Goal: Navigation & Orientation: Go to known website

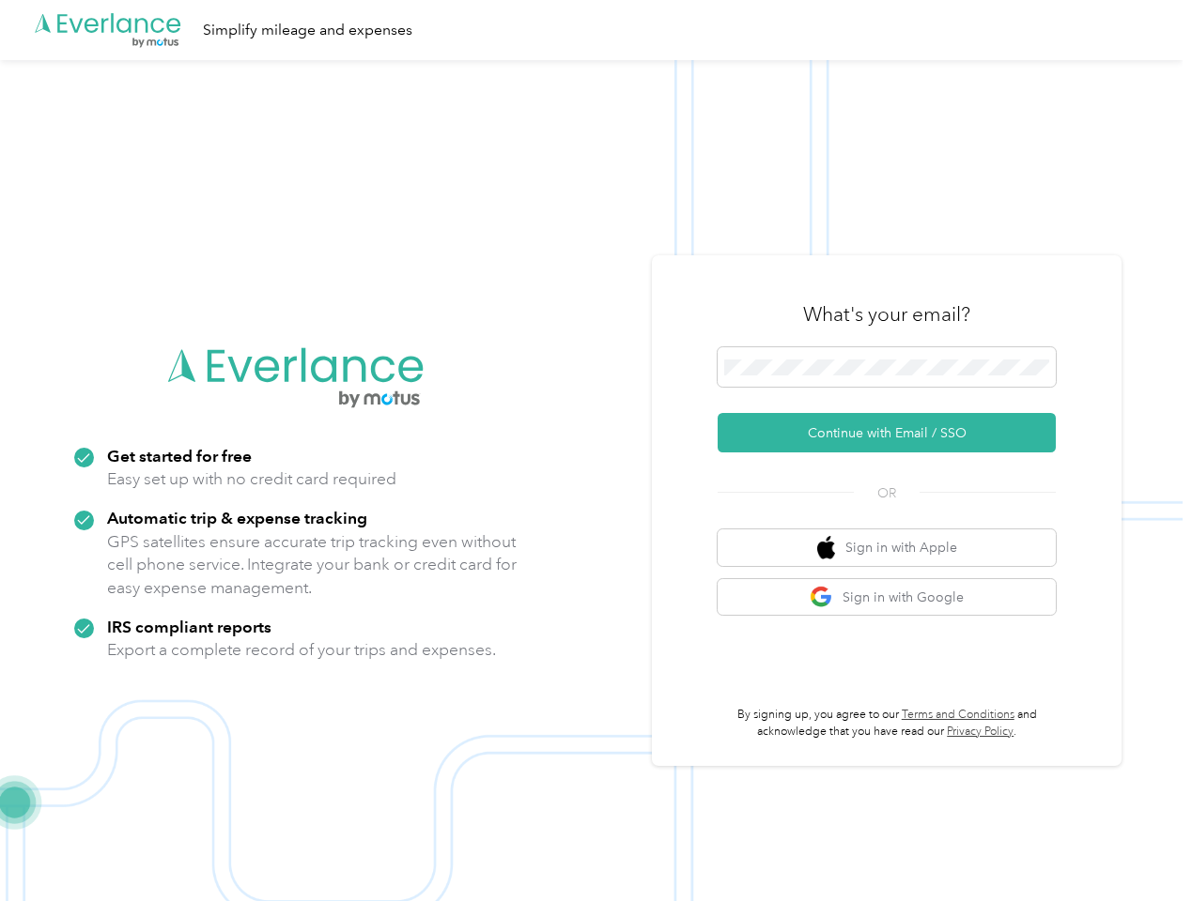
click at [595, 451] on img at bounding box center [591, 510] width 1182 height 901
click at [595, 30] on div ".cls-1 { fill: #00adee; } .cls-2 { fill: #fff; } .cls-3 { fill: #707372; } .cls…" at bounding box center [591, 30] width 1182 height 60
click at [894, 433] on button "Continue with Email / SSO" at bounding box center [886, 432] width 338 height 39
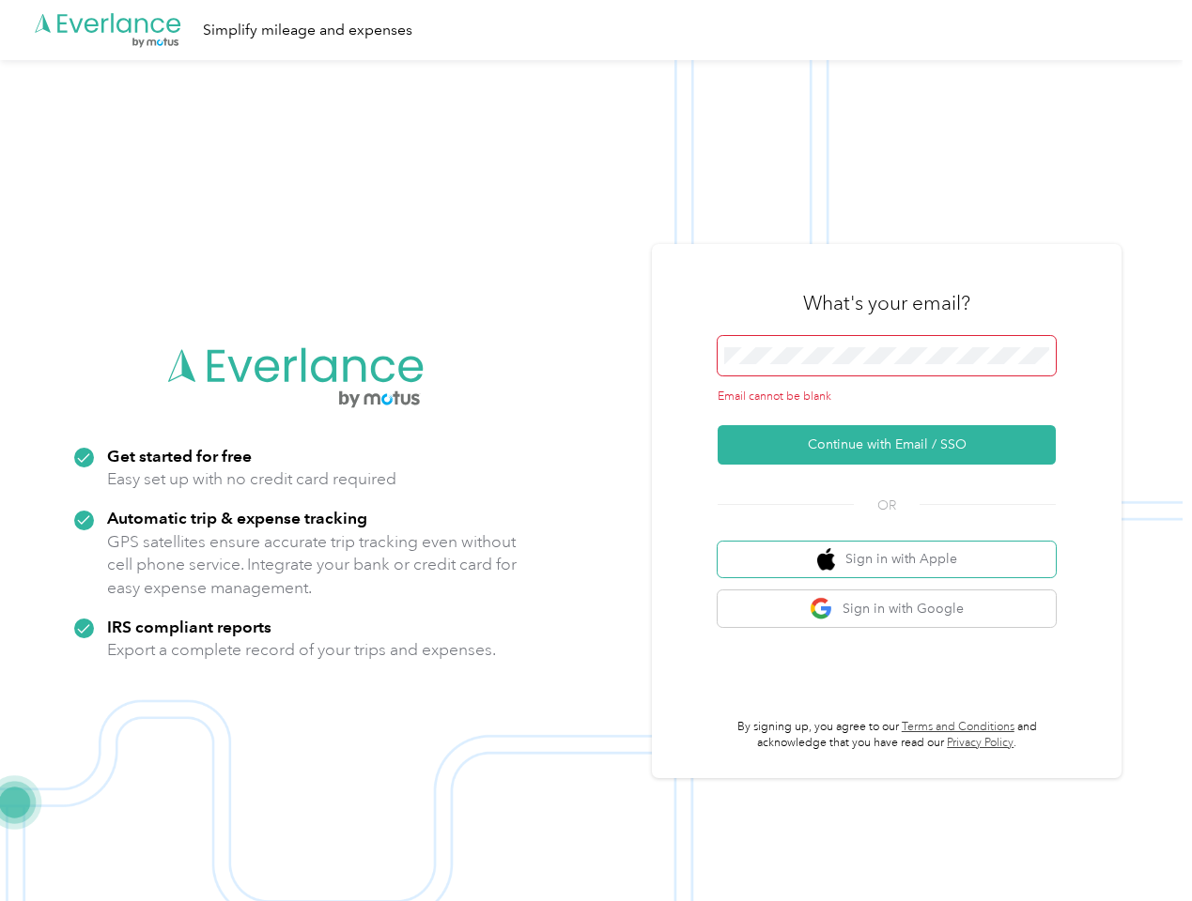
click at [894, 547] on button "Sign in with Apple" at bounding box center [886, 560] width 338 height 37
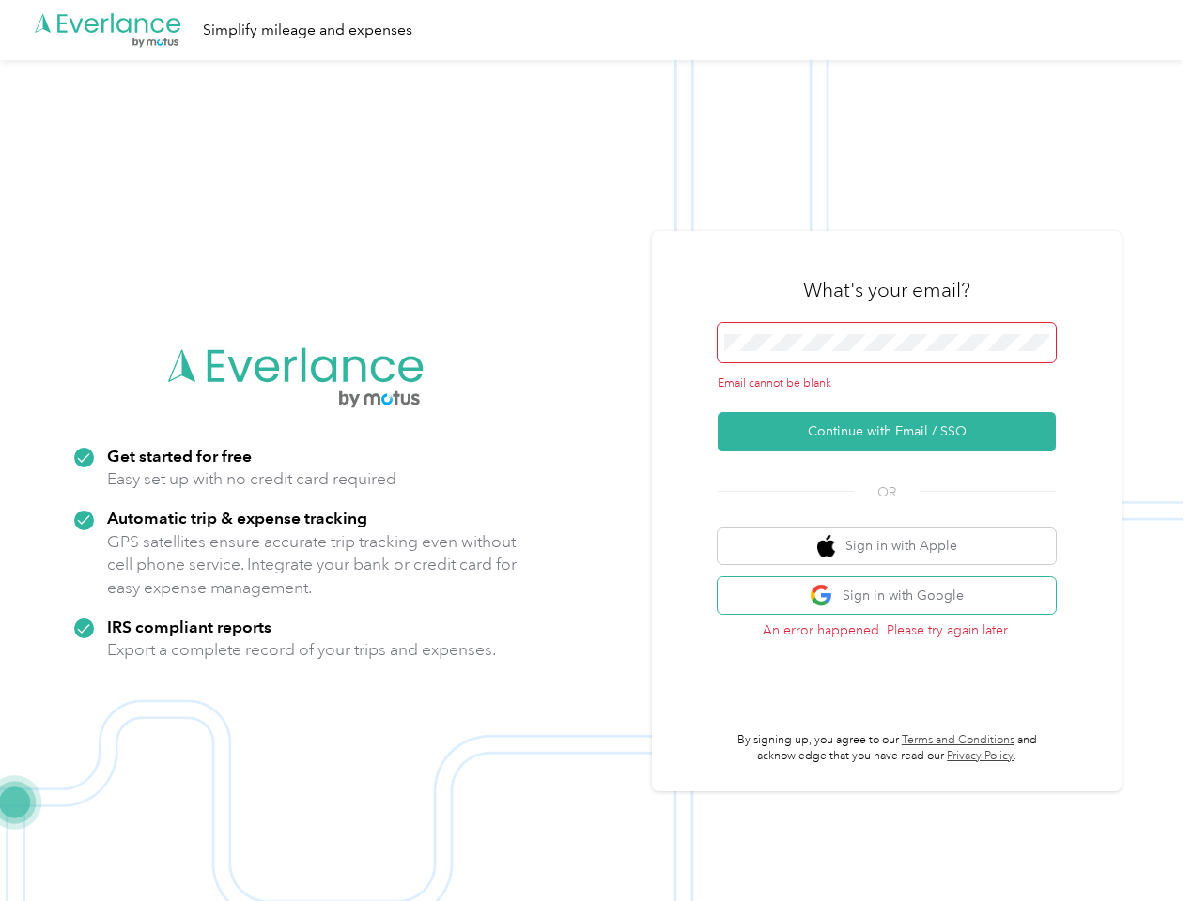
click at [894, 597] on button "Sign in with Google" at bounding box center [886, 596] width 338 height 37
